Goal: Task Accomplishment & Management: Complete application form

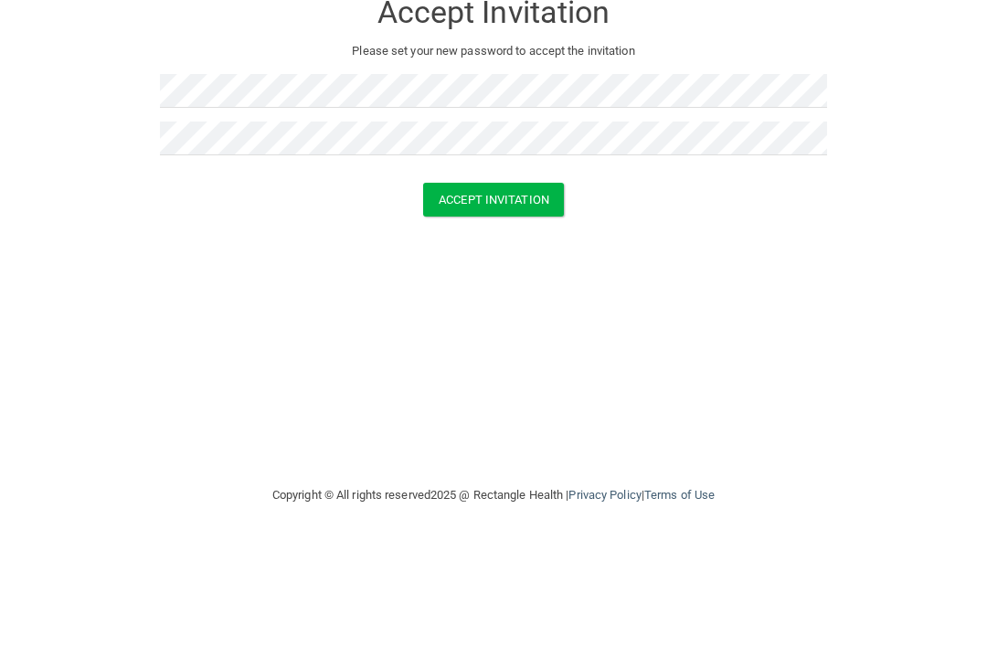
click at [495, 285] on button "Accept Invitation" at bounding box center [493, 302] width 141 height 34
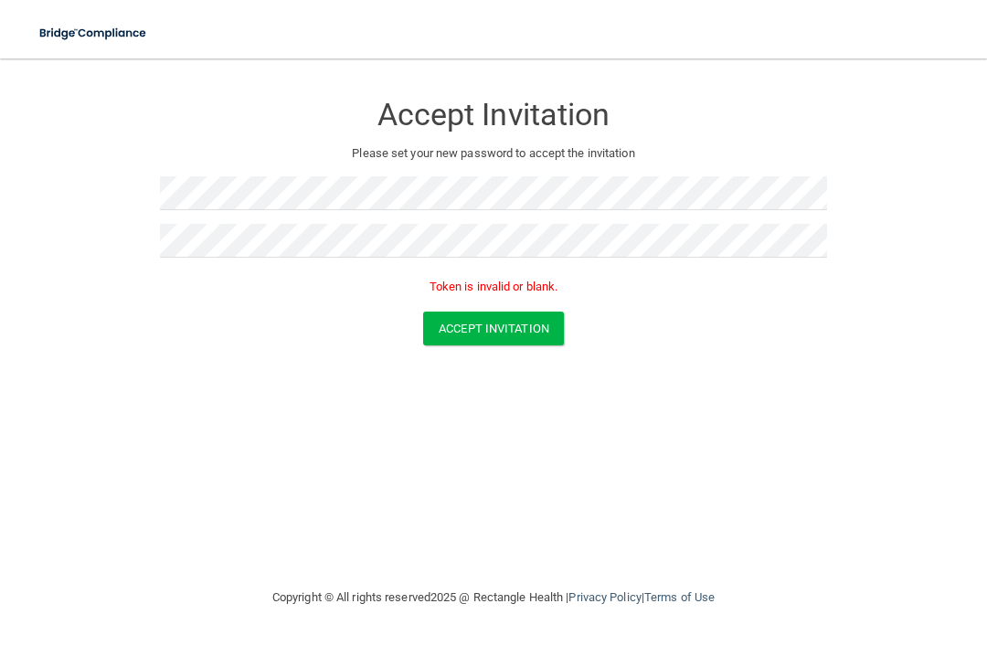
click at [523, 332] on button "Accept Invitation" at bounding box center [493, 329] width 141 height 34
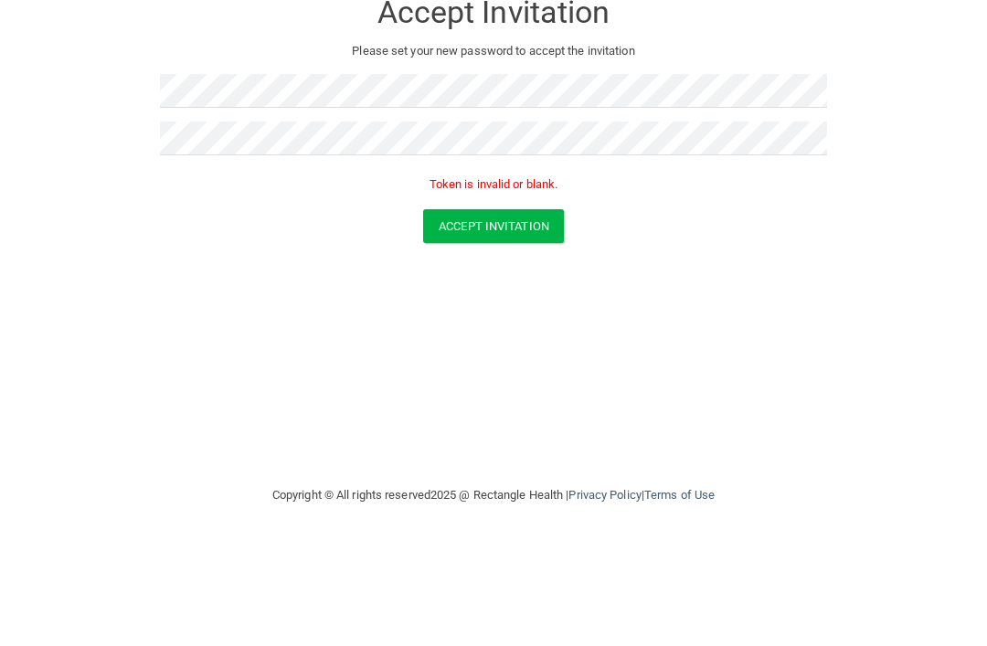
click at [505, 312] on button "Accept Invitation" at bounding box center [493, 329] width 141 height 34
click at [519, 312] on button "Accept Invitation" at bounding box center [493, 329] width 141 height 34
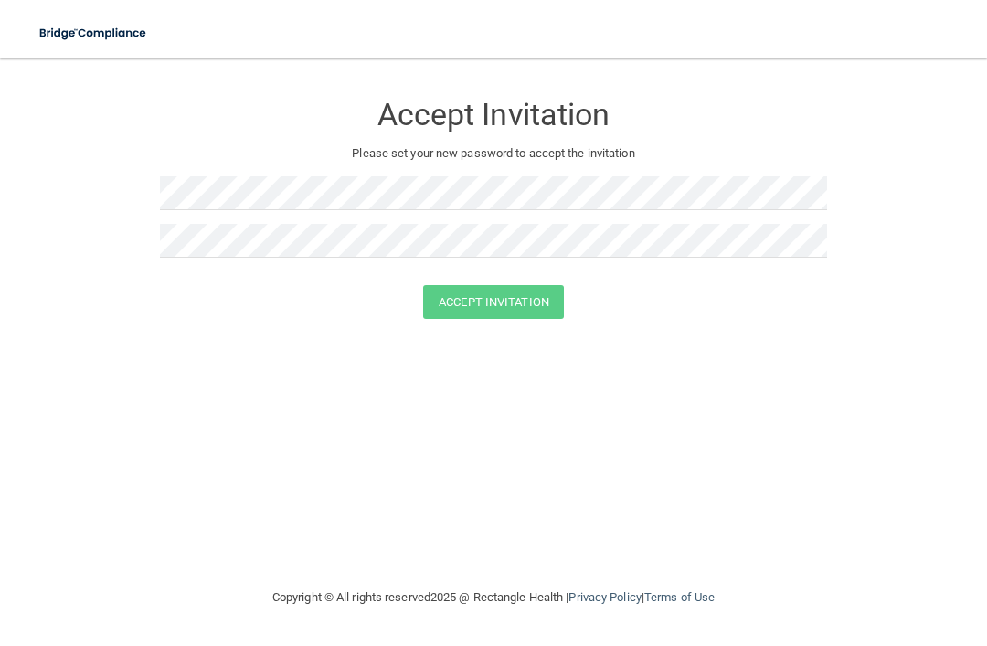
click at [676, 553] on div "Accept Invitation Please set your new password to accept the invitation Accept …" at bounding box center [494, 323] width 914 height 492
click at [508, 300] on button "Accept Invitation" at bounding box center [493, 302] width 141 height 34
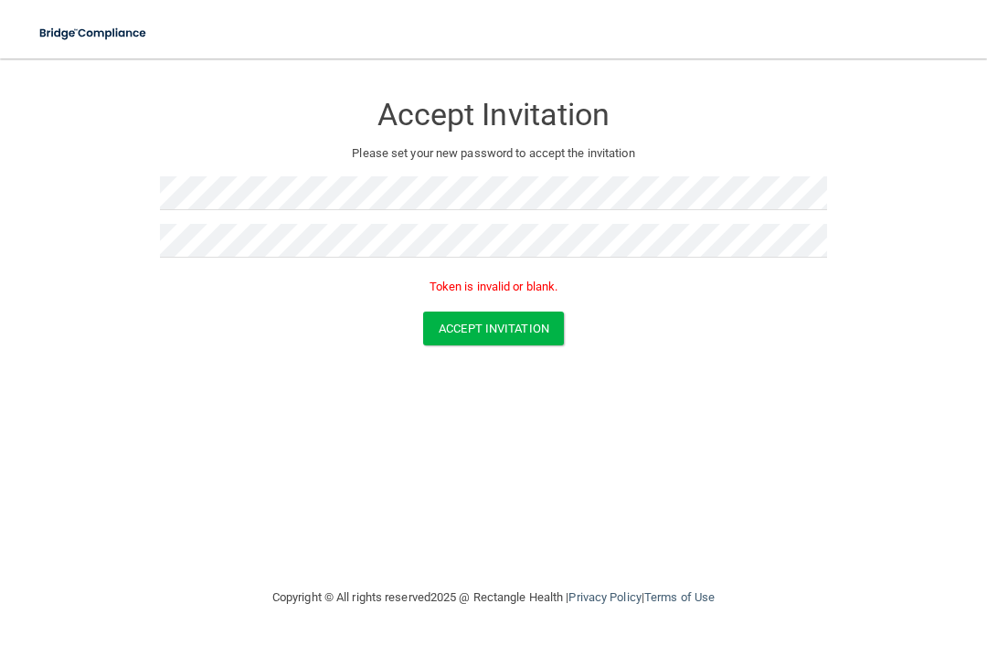
click at [514, 325] on button "Accept Invitation" at bounding box center [493, 329] width 141 height 34
click at [507, 331] on button "Accept Invitation" at bounding box center [493, 329] width 141 height 34
